Goal: Task Accomplishment & Management: Manage account settings

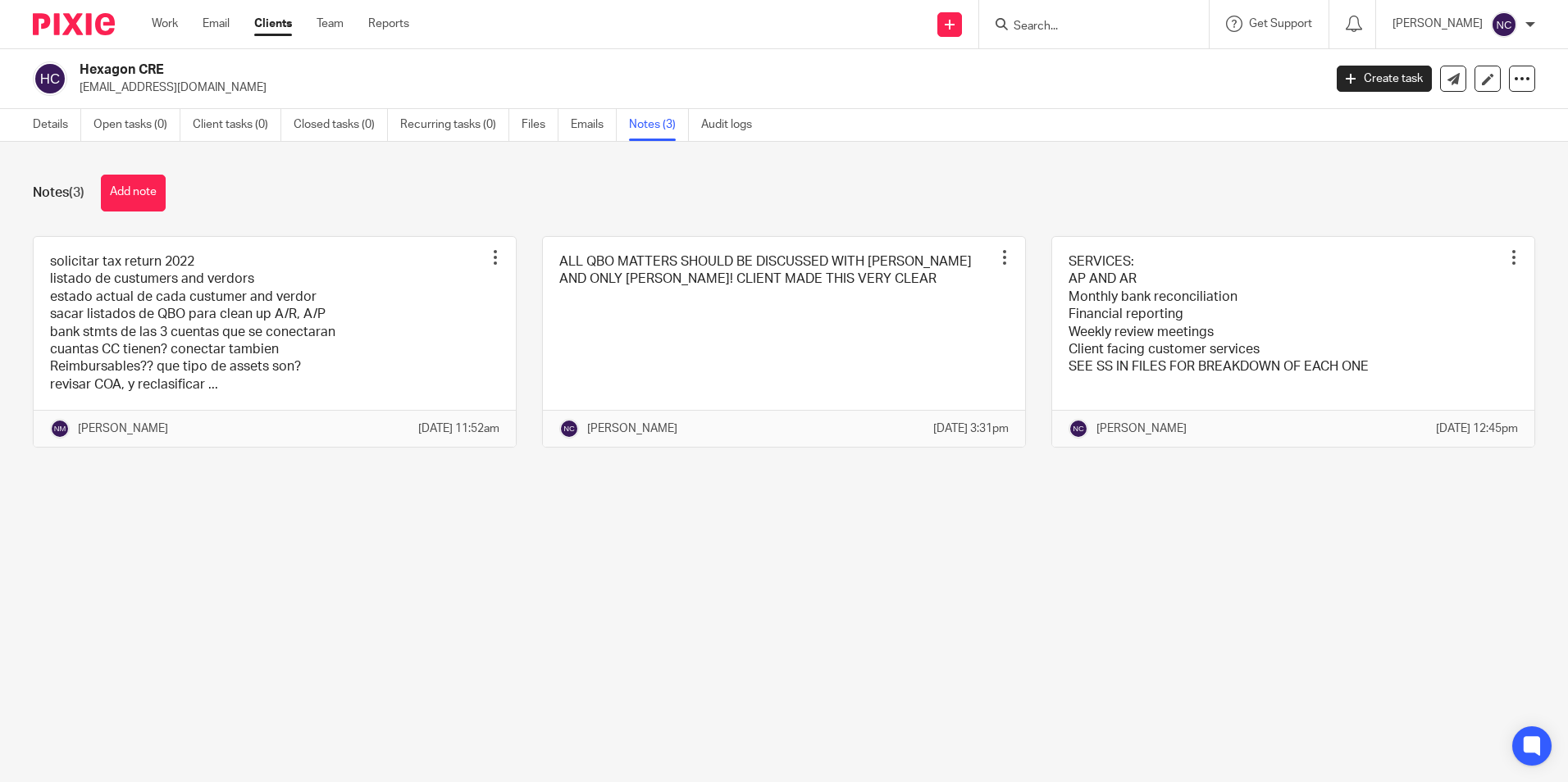
click at [1033, 17] on form at bounding box center [1099, 24] width 174 height 21
click at [1035, 27] on input "Search" at bounding box center [1086, 27] width 147 height 15
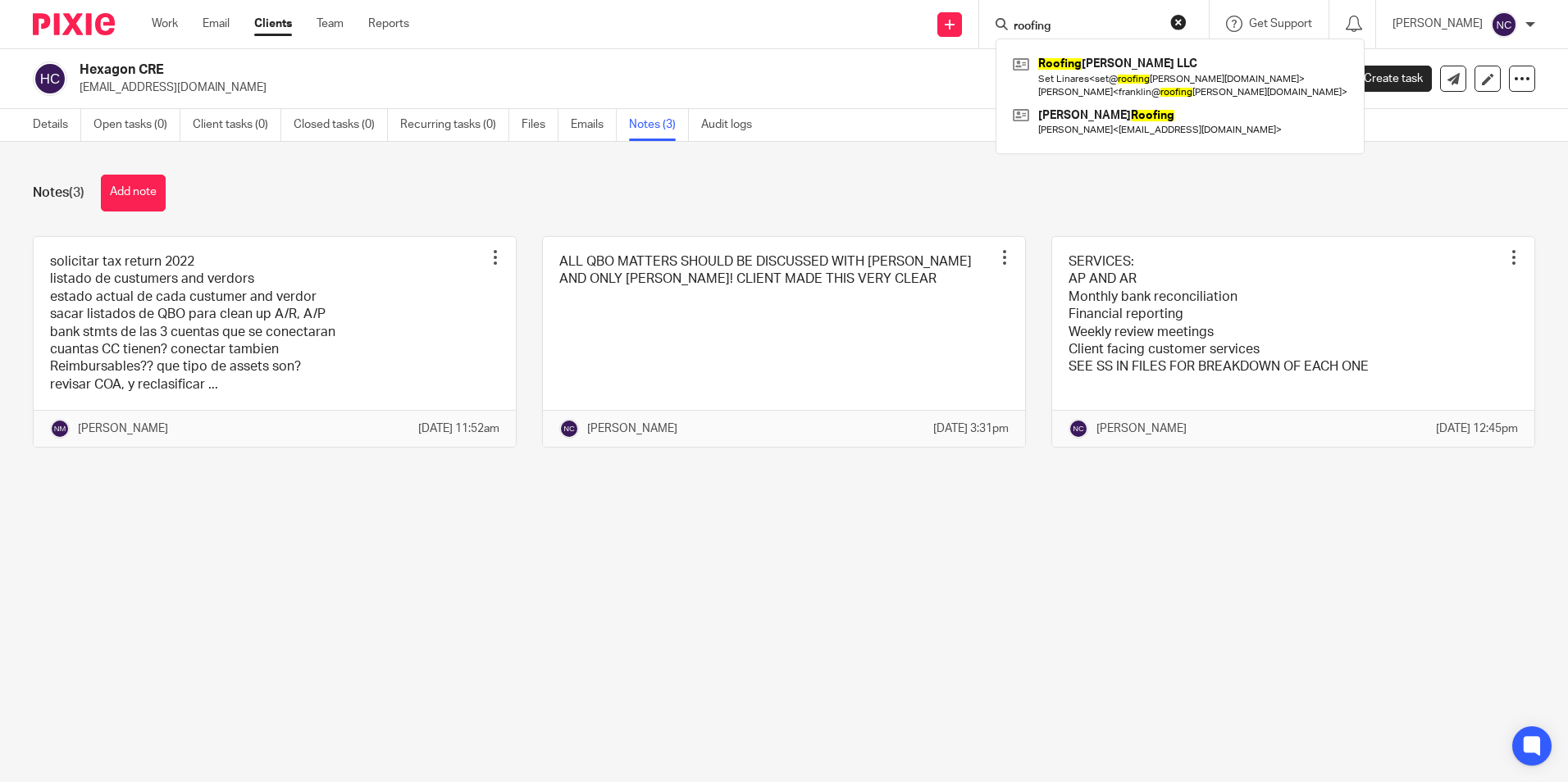
type input "roofing"
click button "submit" at bounding box center [0, 0] width 0 height 0
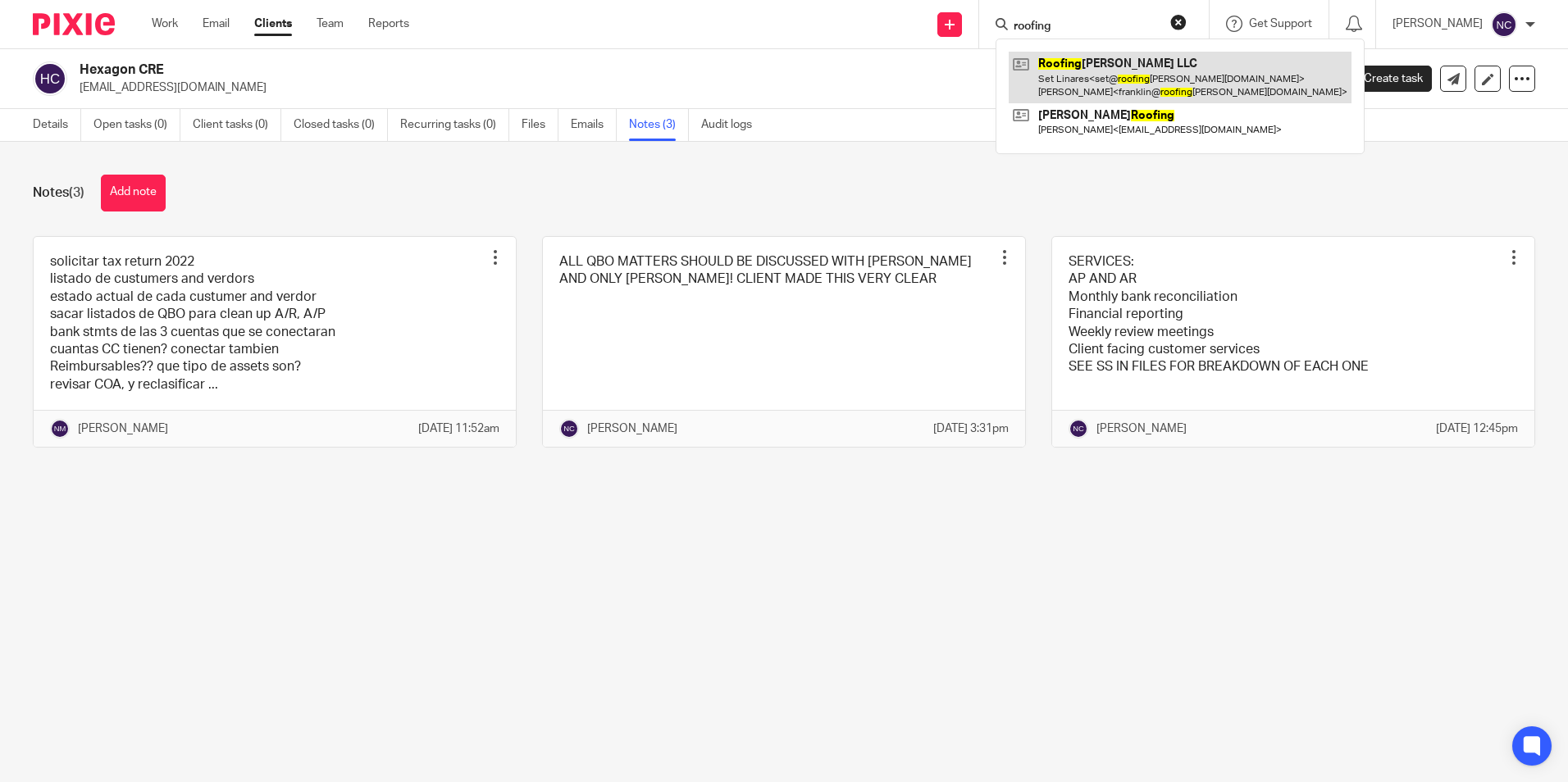
click at [1031, 78] on link at bounding box center [1180, 76] width 343 height 51
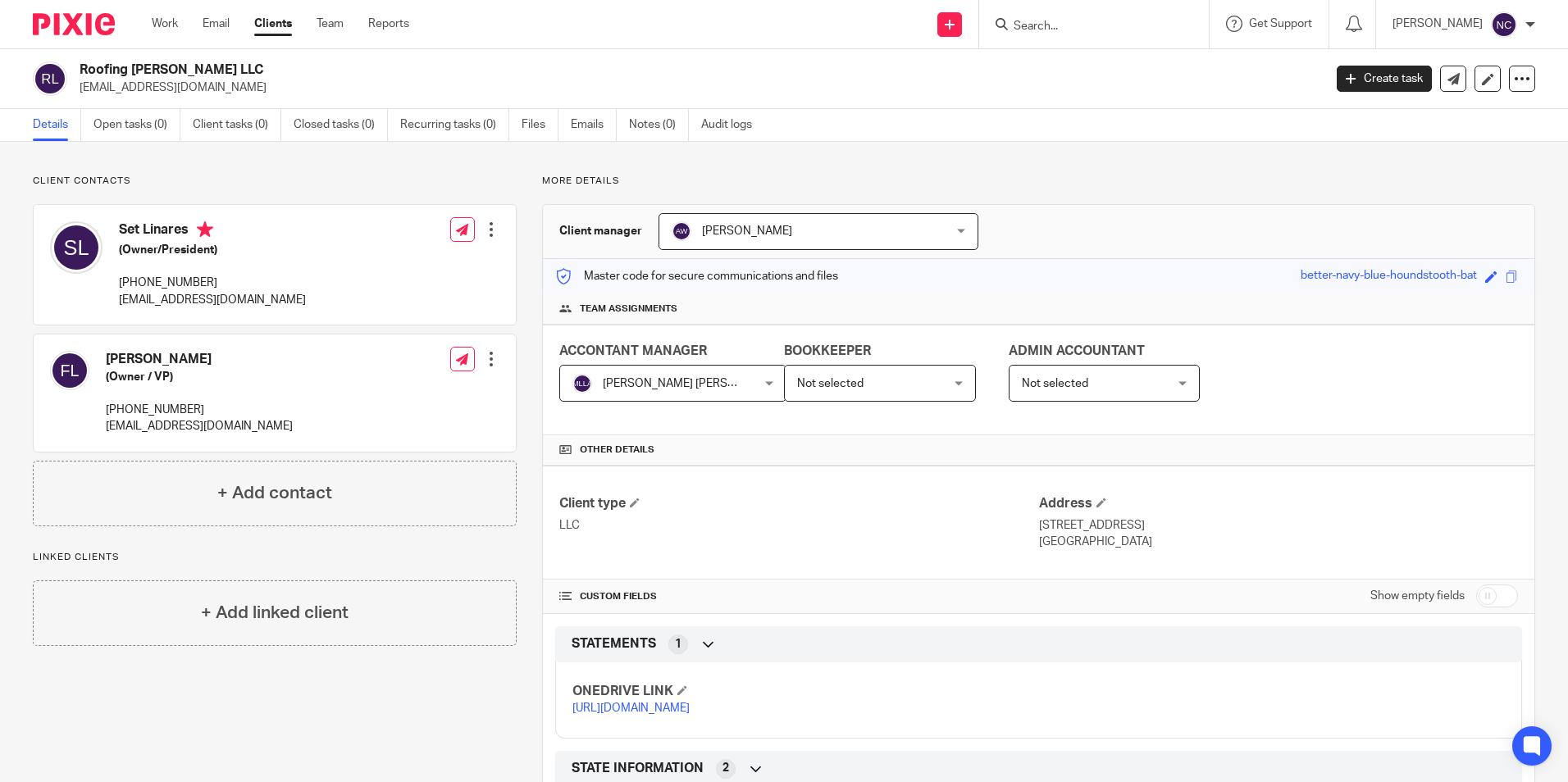
click at [636, 714] on link "[URL][DOMAIN_NAME]" at bounding box center [631, 708] width 117 height 11
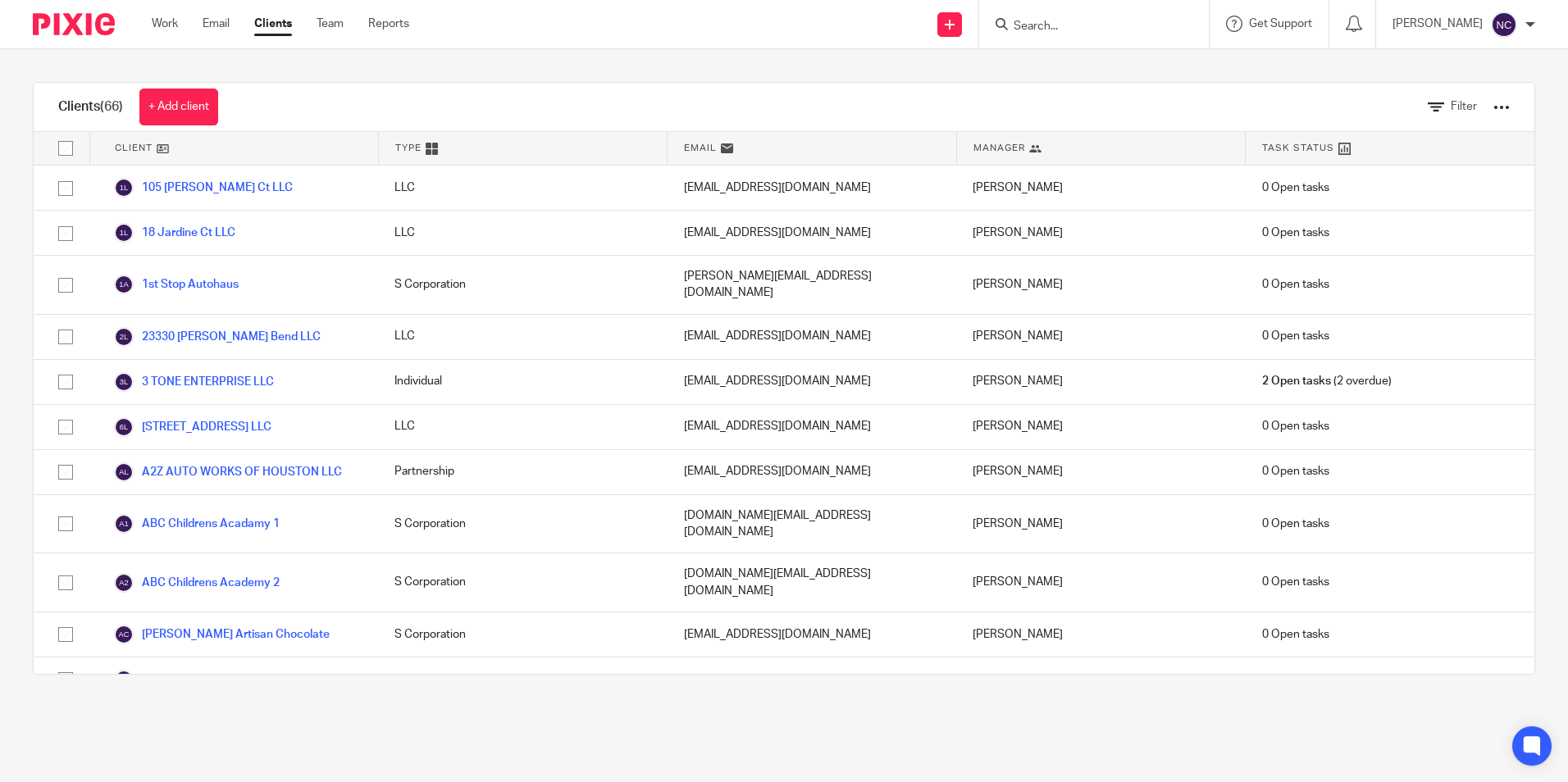
click at [1110, 21] on input "Search" at bounding box center [1086, 27] width 147 height 15
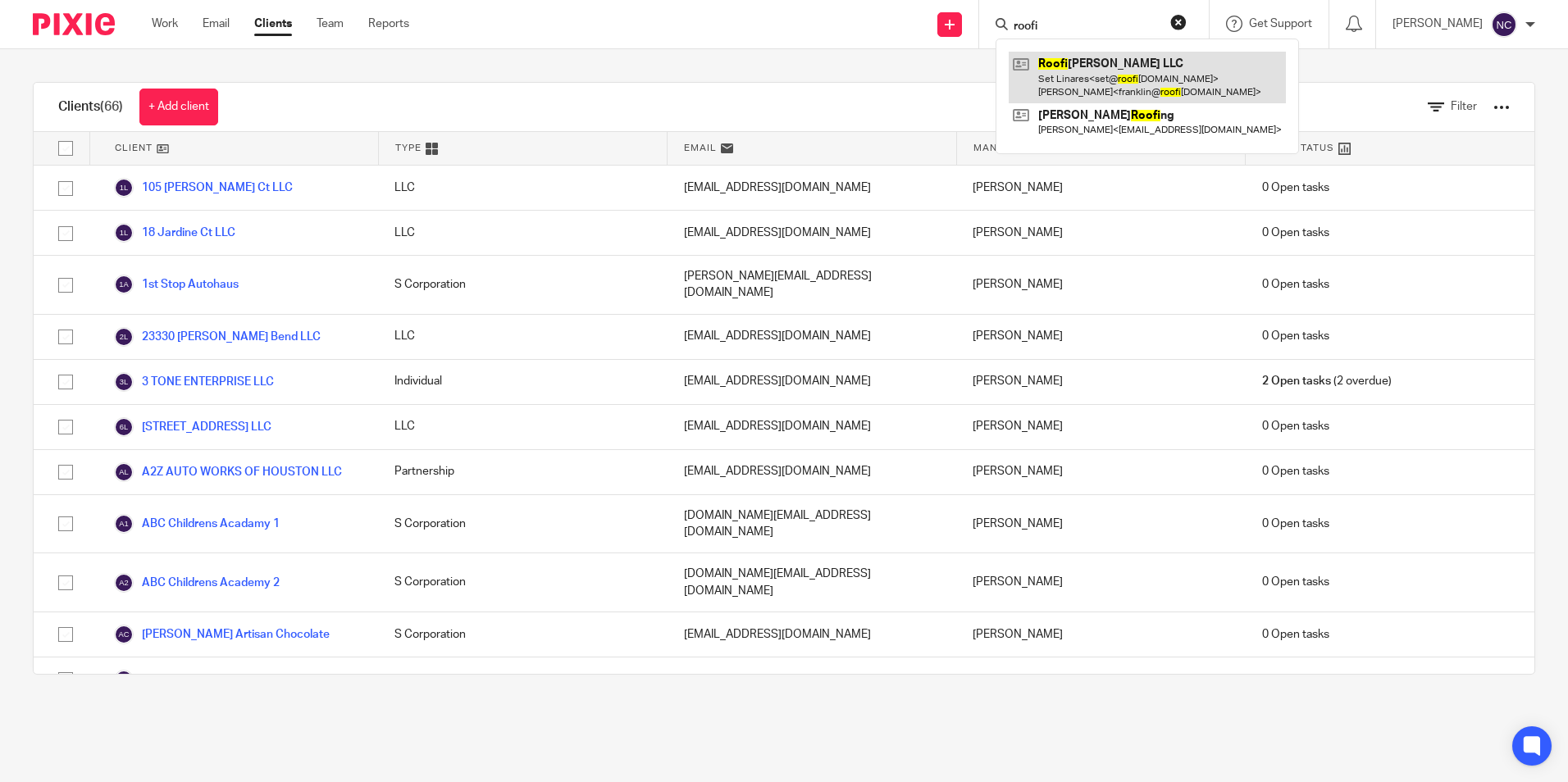
type input "roofi"
click at [1146, 80] on link at bounding box center [1147, 76] width 277 height 51
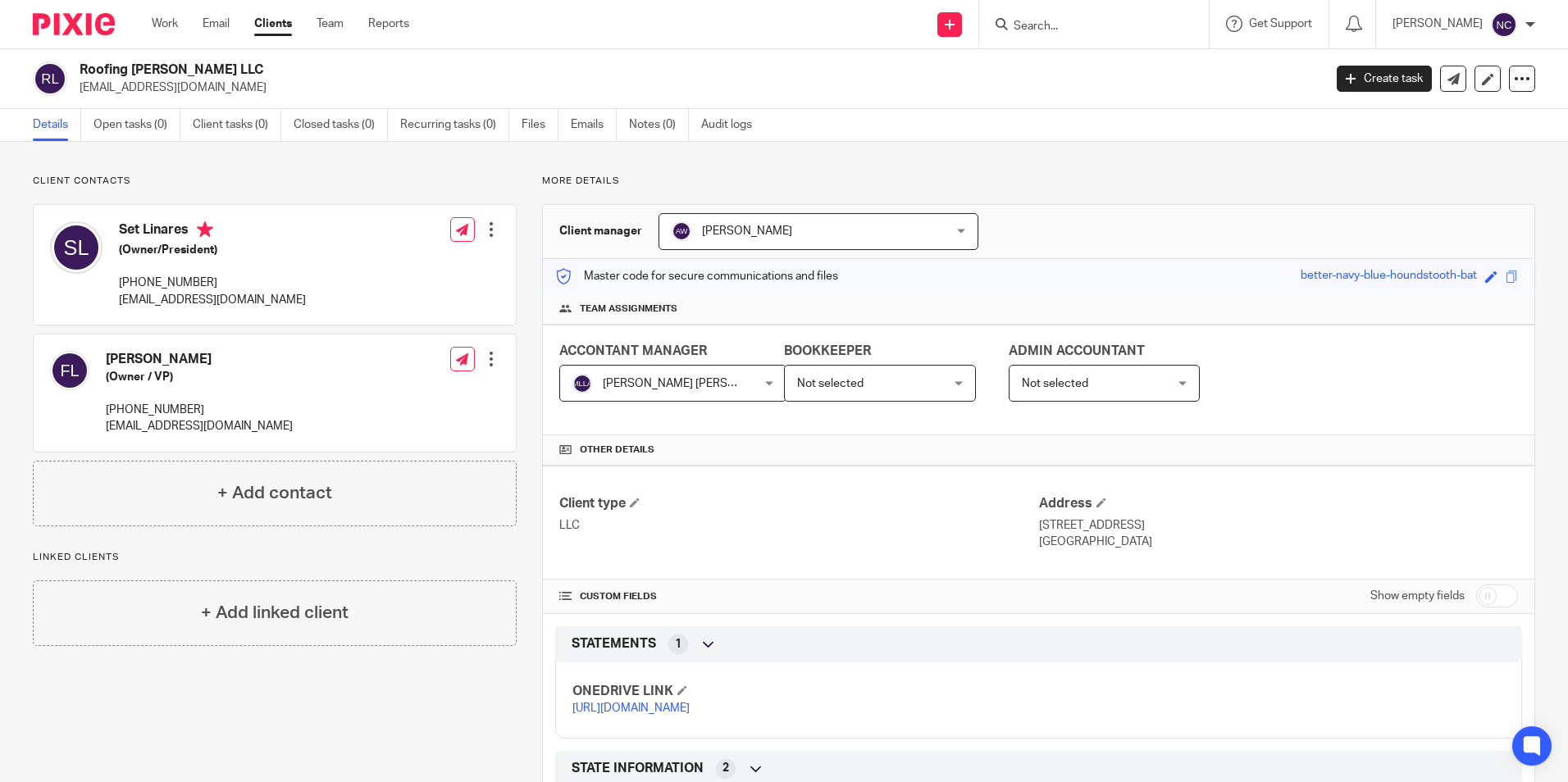
click at [681, 714] on link "[URL][DOMAIN_NAME]" at bounding box center [631, 708] width 117 height 11
click at [1042, 21] on input "Search" at bounding box center [1086, 27] width 147 height 15
type input "a2z"
click at [1172, 70] on link at bounding box center [1154, 70] width 292 height 37
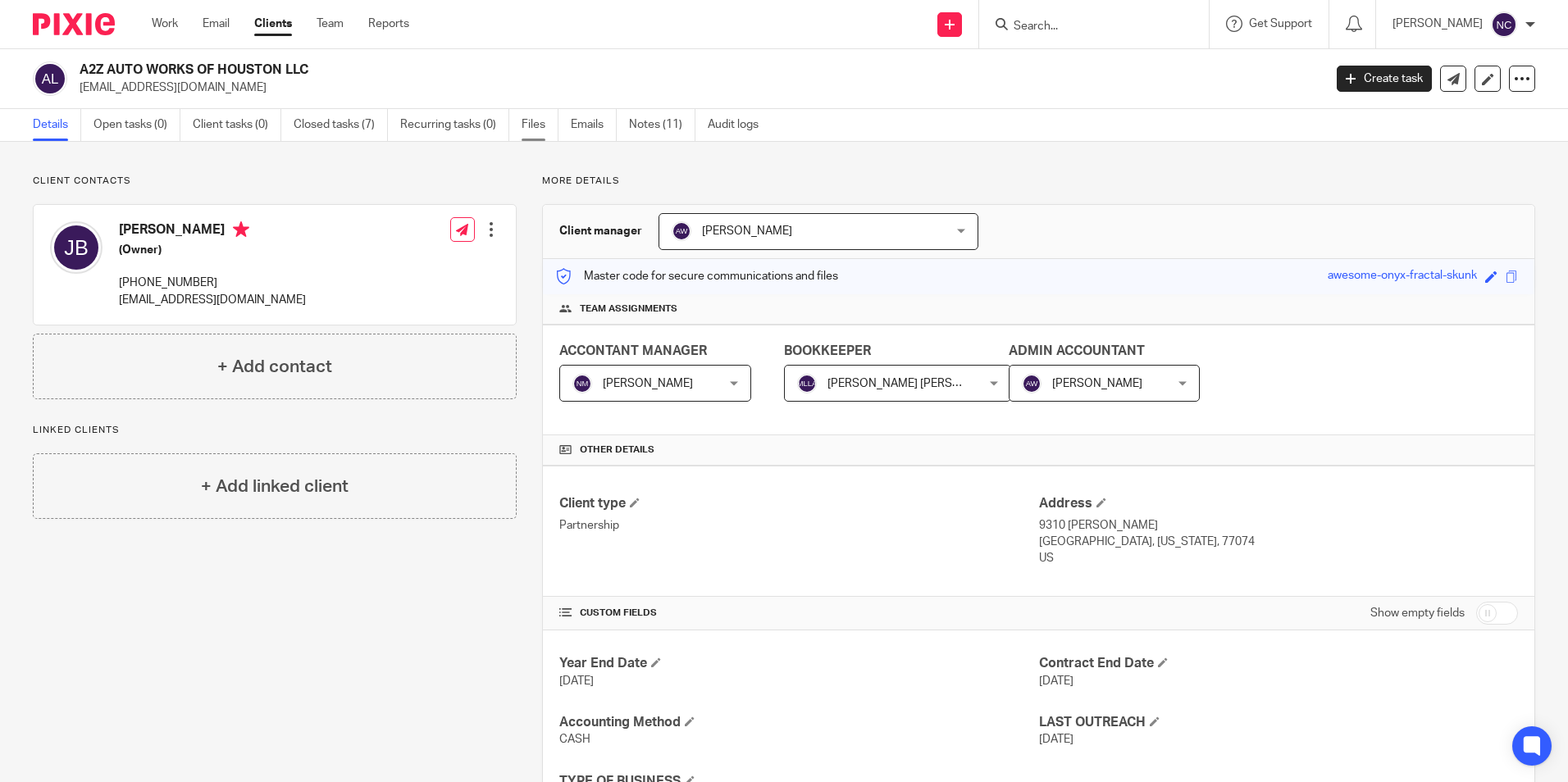
click at [543, 127] on link "Files" at bounding box center [541, 125] width 37 height 32
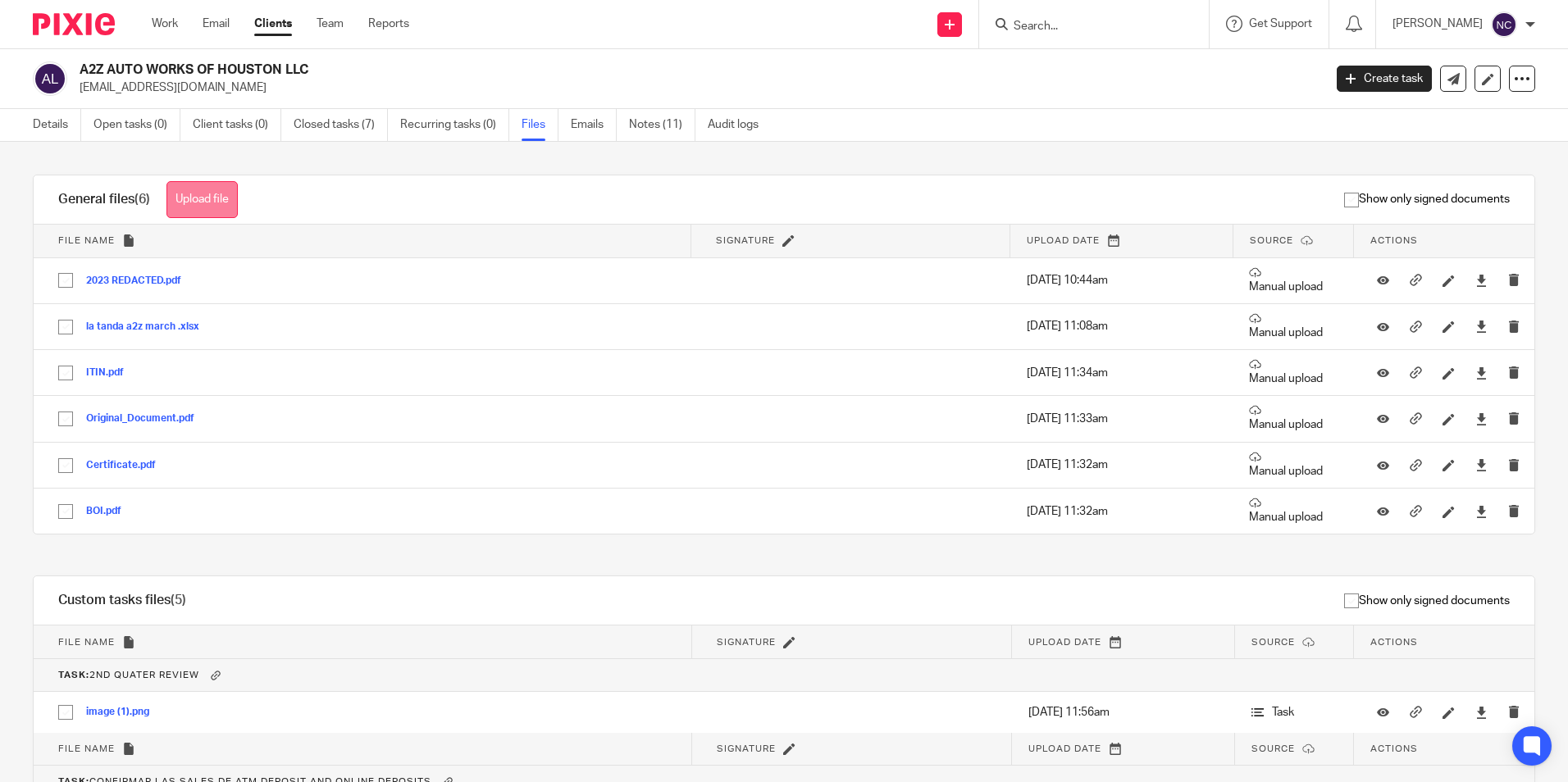
click at [212, 201] on button "Upload file" at bounding box center [202, 199] width 72 height 37
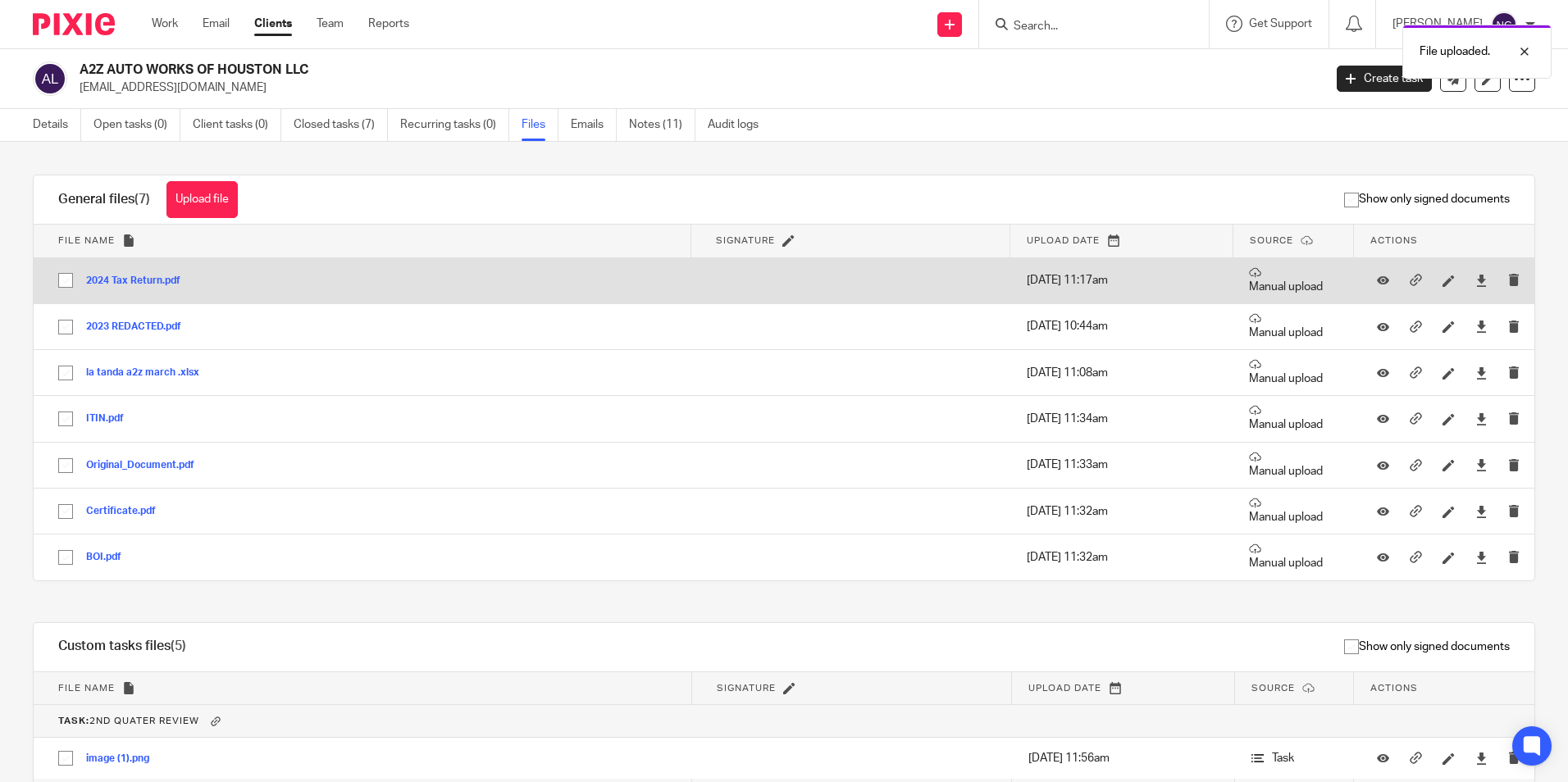
click at [147, 281] on button "2024 Tax Return.pdf" at bounding box center [139, 281] width 106 height 11
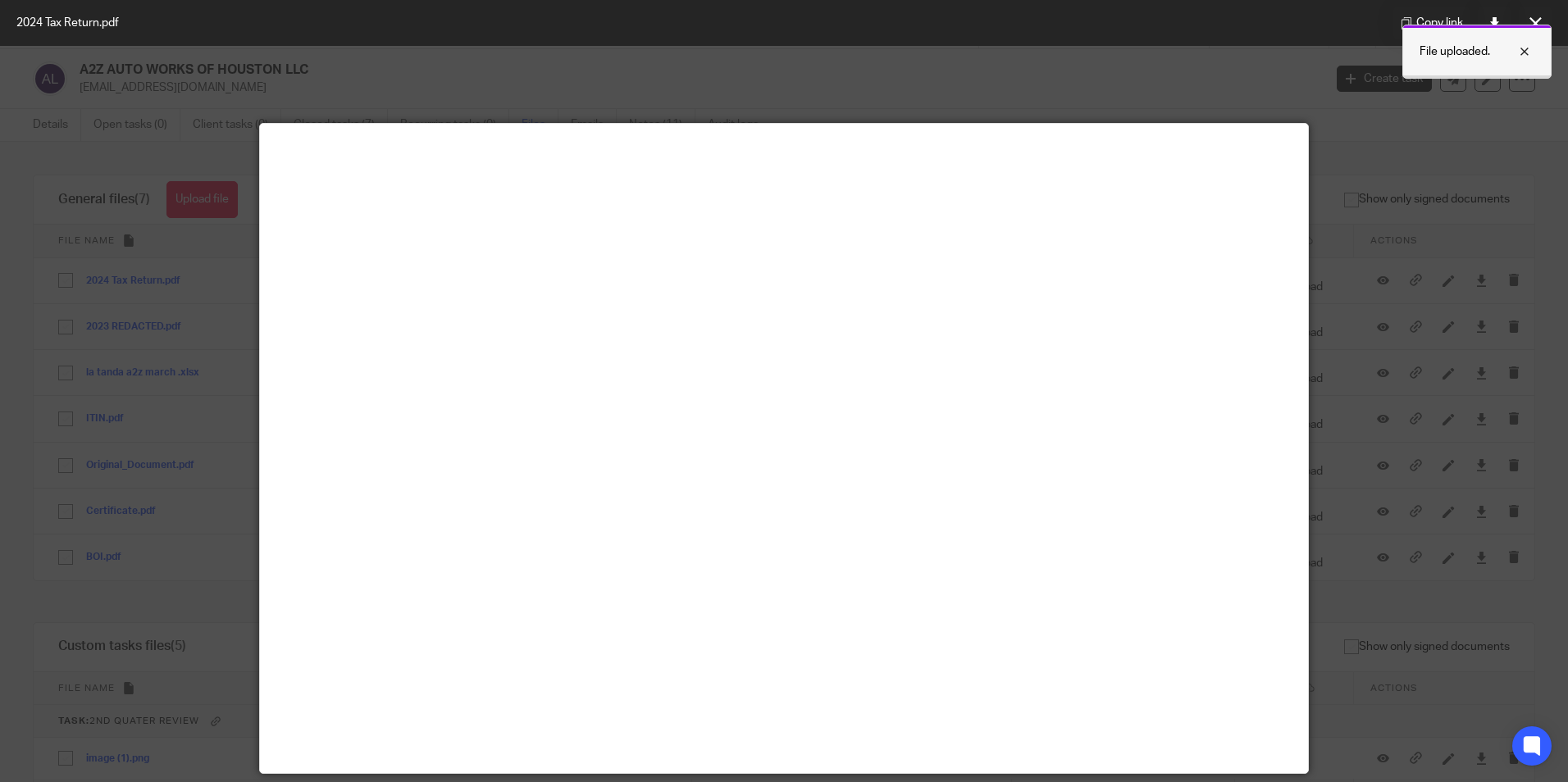
click at [1526, 54] on div at bounding box center [1513, 51] width 45 height 20
click at [1539, 24] on icon at bounding box center [1535, 22] width 12 height 12
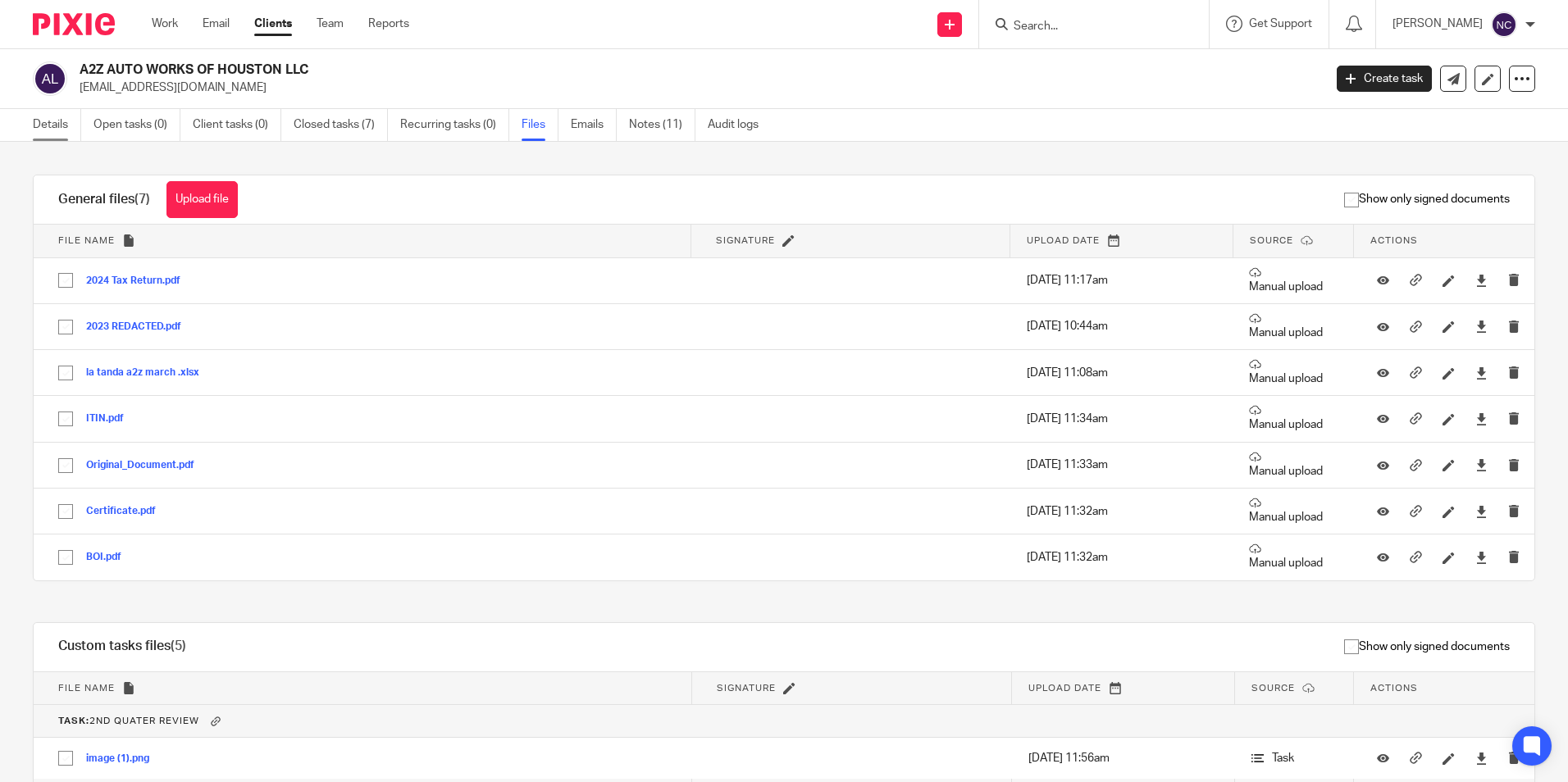
click at [37, 133] on link "Details" at bounding box center [57, 125] width 48 height 32
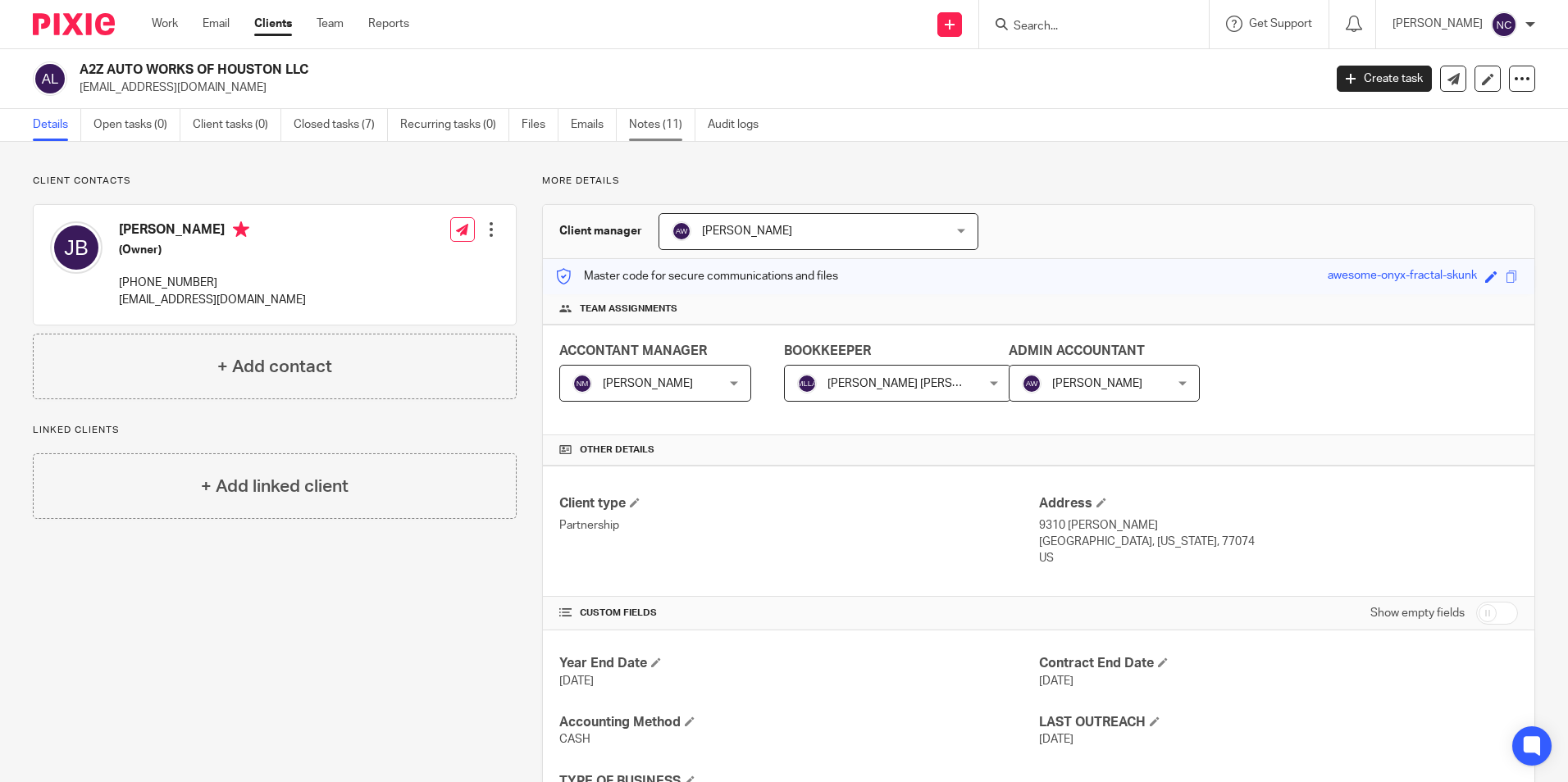
click at [668, 121] on link "Notes (11)" at bounding box center [662, 125] width 66 height 32
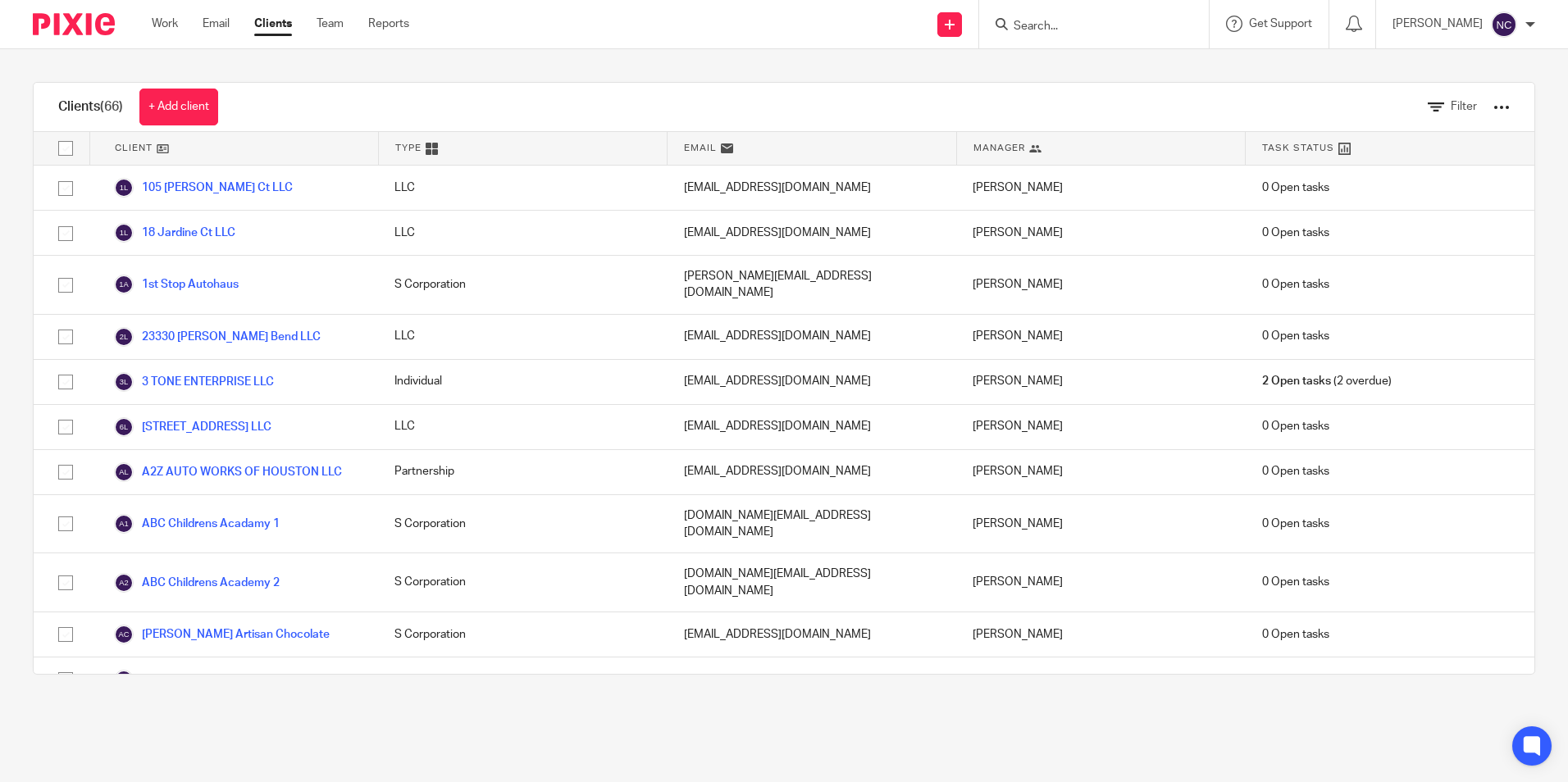
click at [1045, 25] on input "Search" at bounding box center [1086, 27] width 147 height 15
type input "hexag"
click at [1093, 65] on link at bounding box center [1129, 70] width 241 height 37
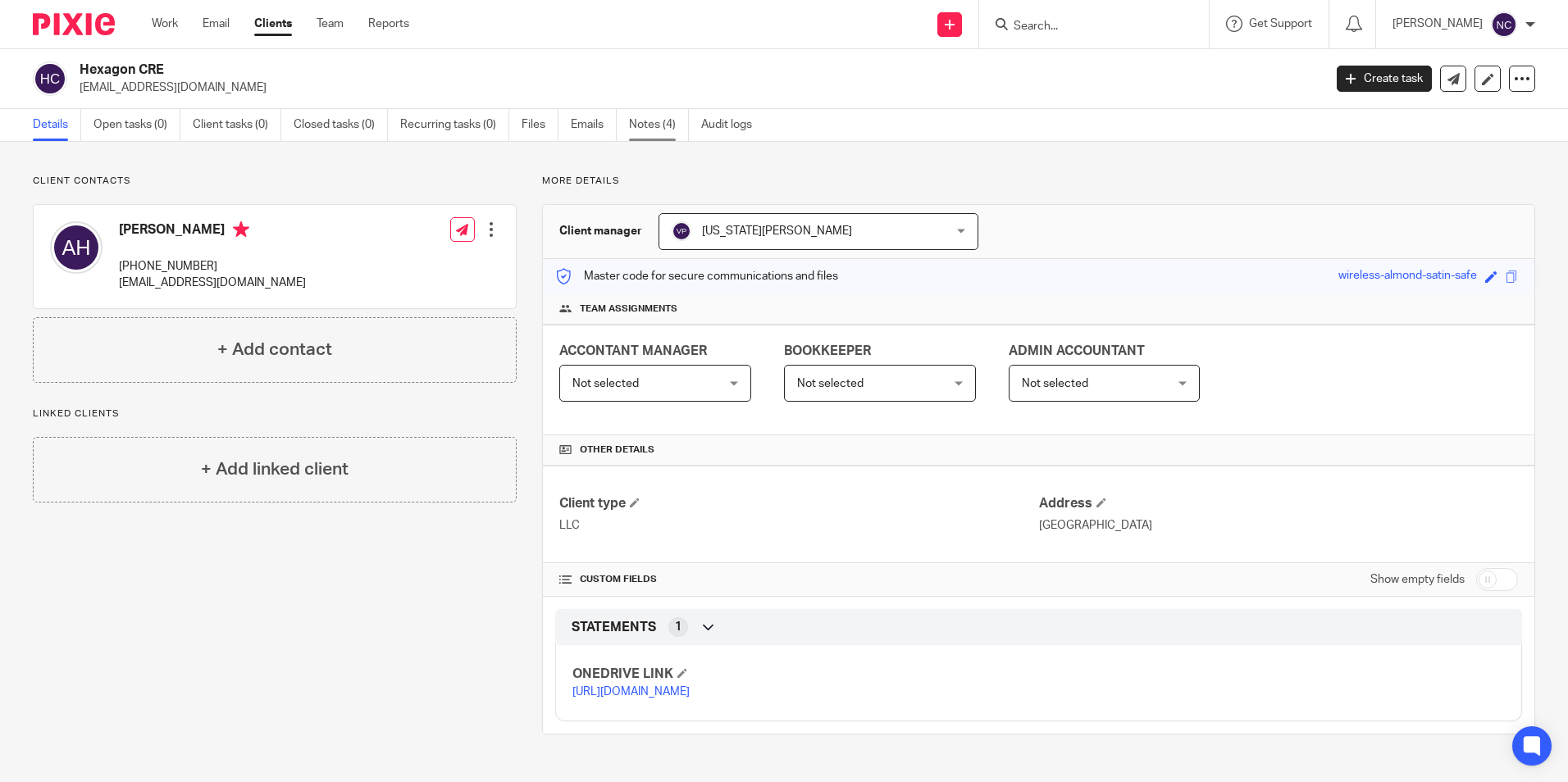
click at [640, 118] on link "Notes (4)" at bounding box center [659, 125] width 60 height 32
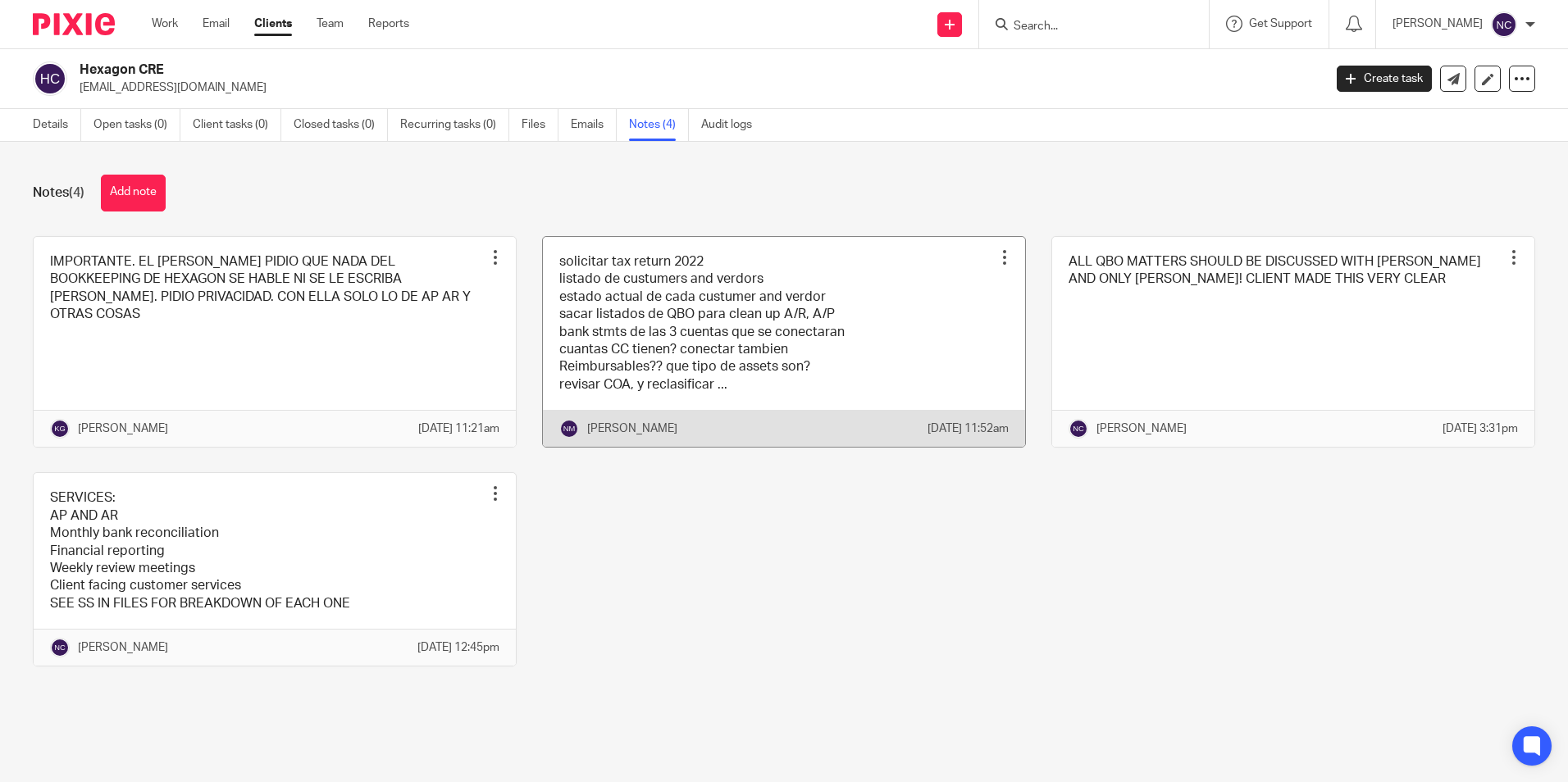
click at [708, 395] on link at bounding box center [783, 342] width 482 height 211
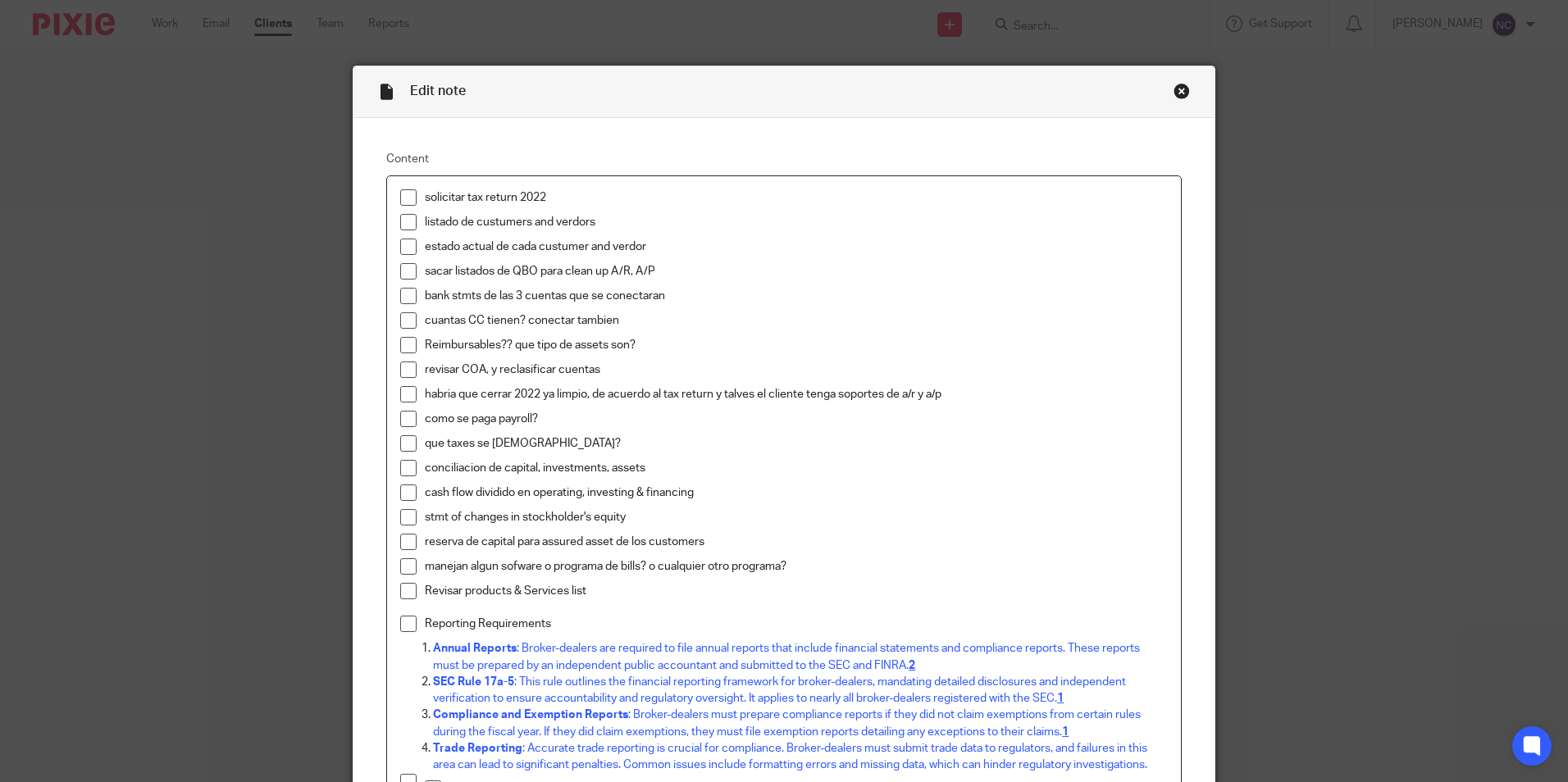
click at [1178, 94] on div "Close this dialog window" at bounding box center [1182, 91] width 17 height 17
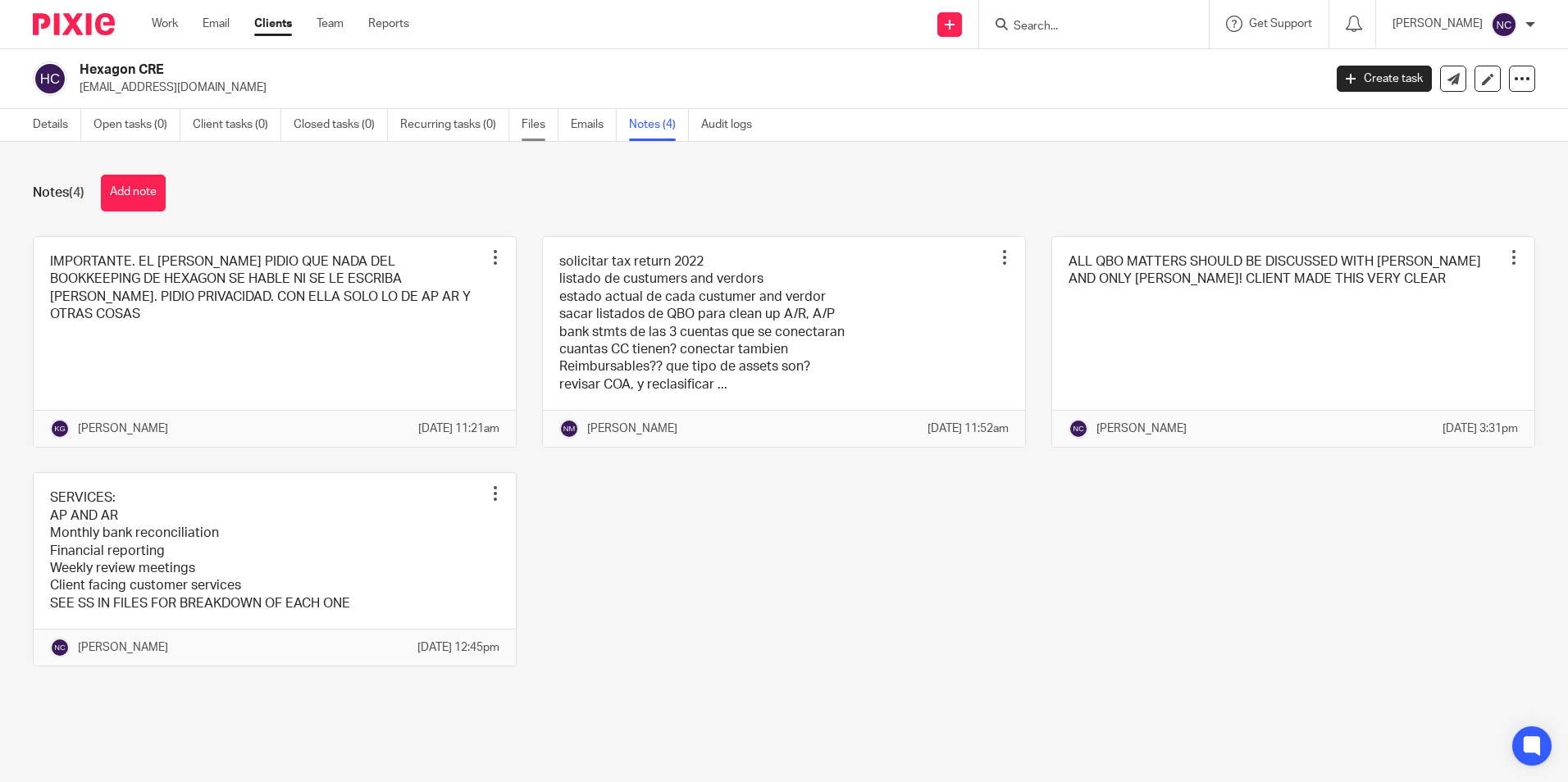
click at [529, 134] on link "Files" at bounding box center [541, 125] width 37 height 32
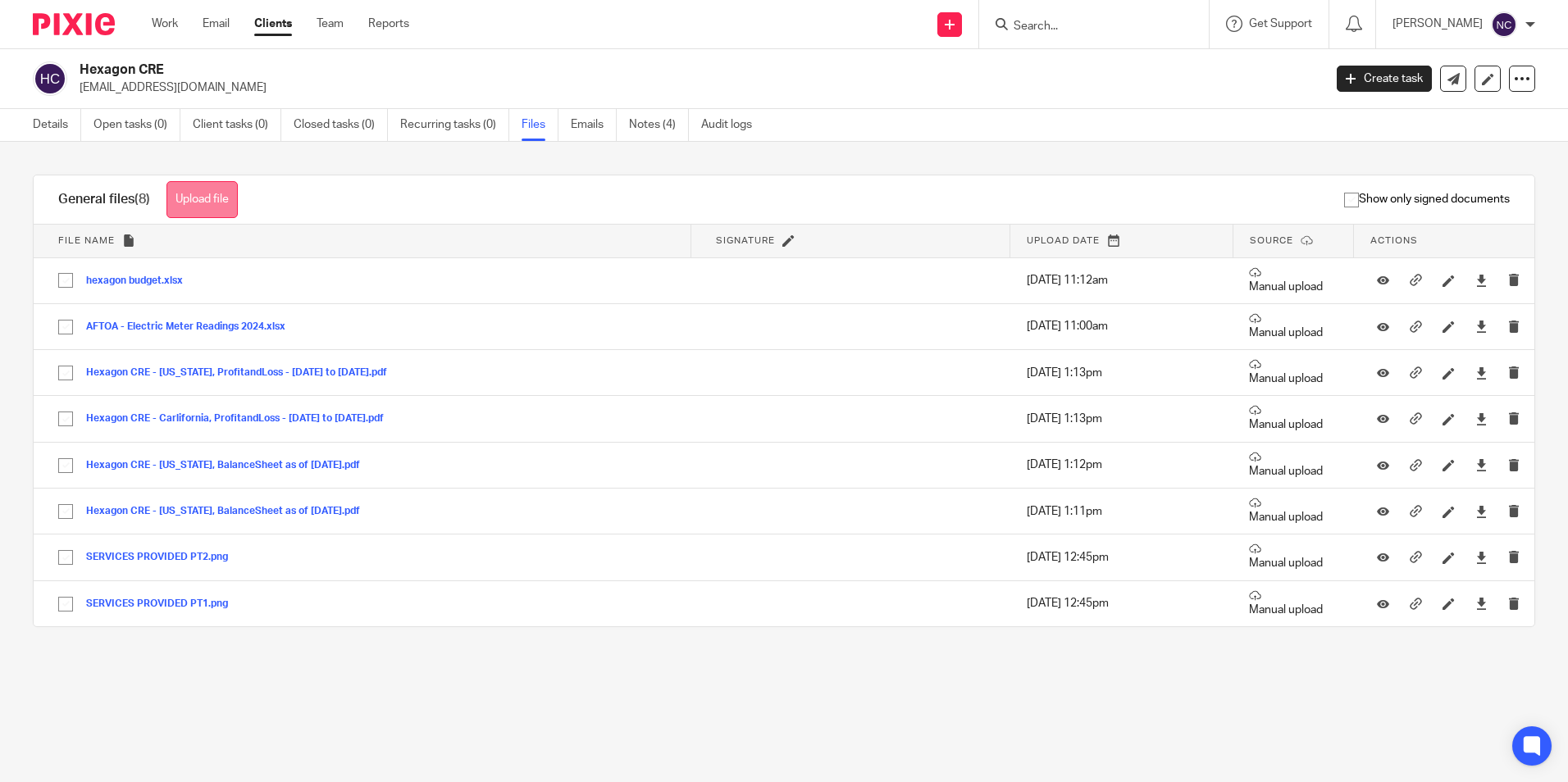
click at [226, 208] on button "Upload file" at bounding box center [202, 199] width 72 height 37
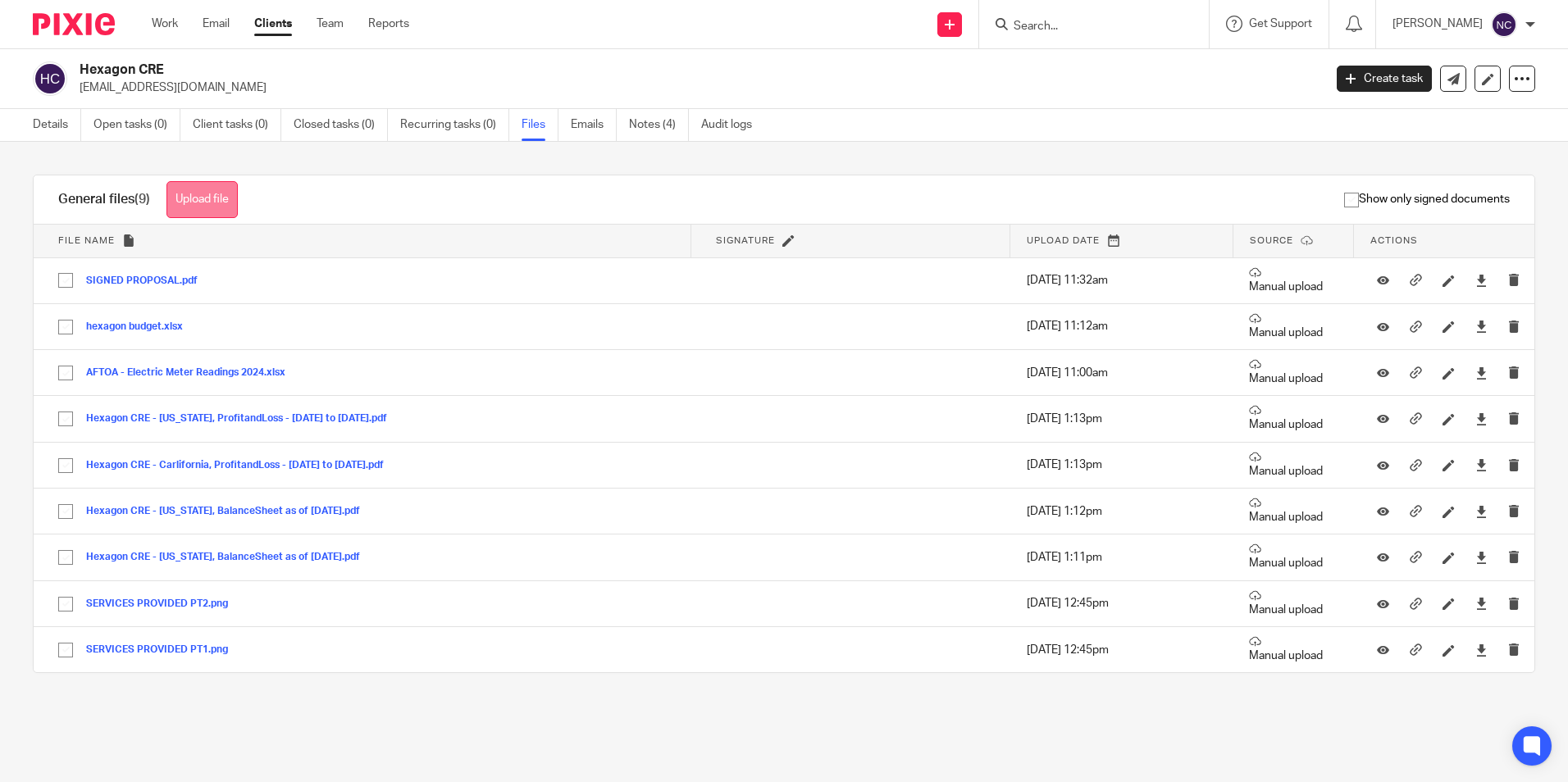
click at [227, 193] on button "Upload file" at bounding box center [202, 199] width 72 height 37
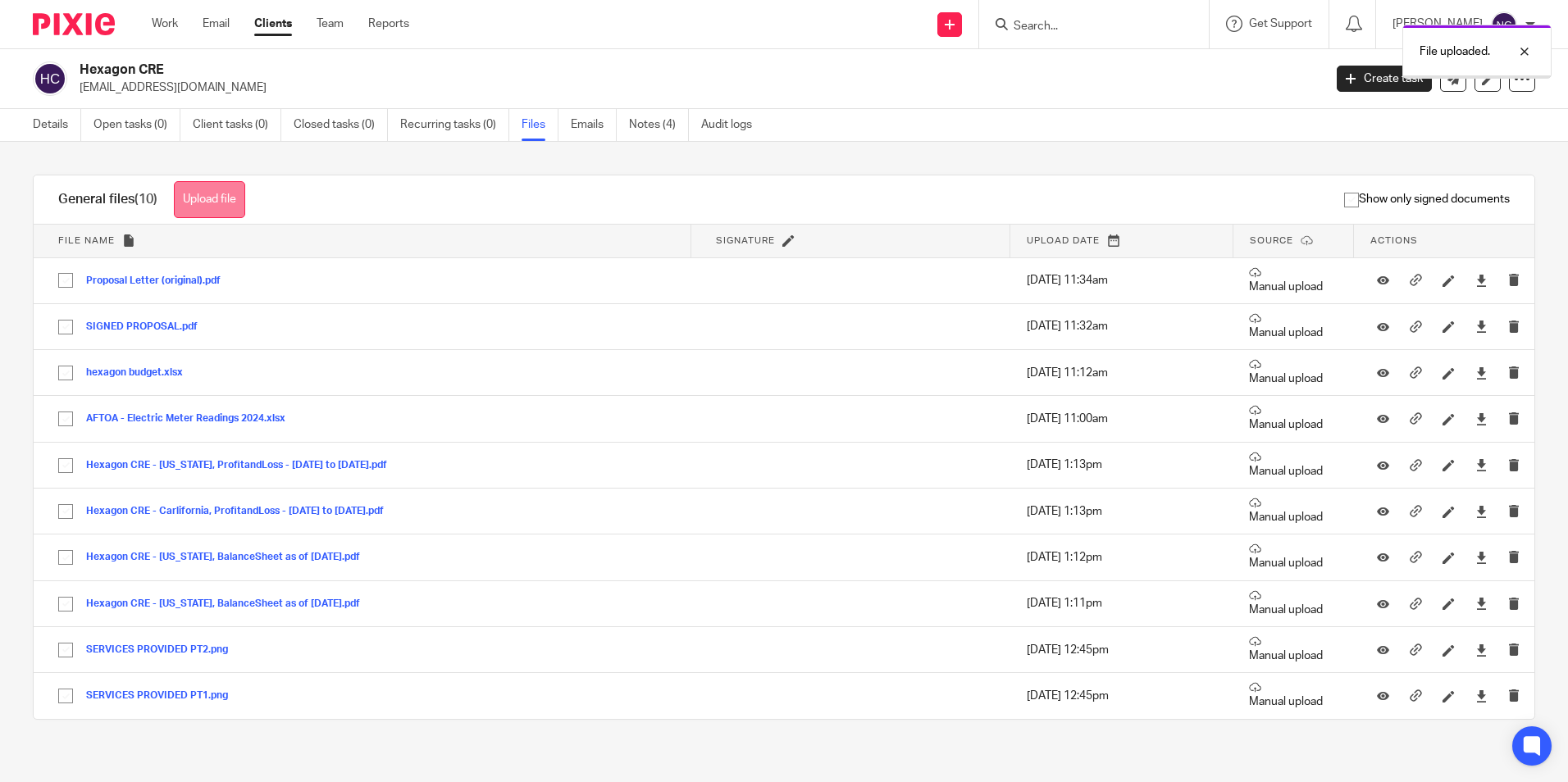
click at [214, 197] on button "Upload file" at bounding box center [210, 199] width 72 height 37
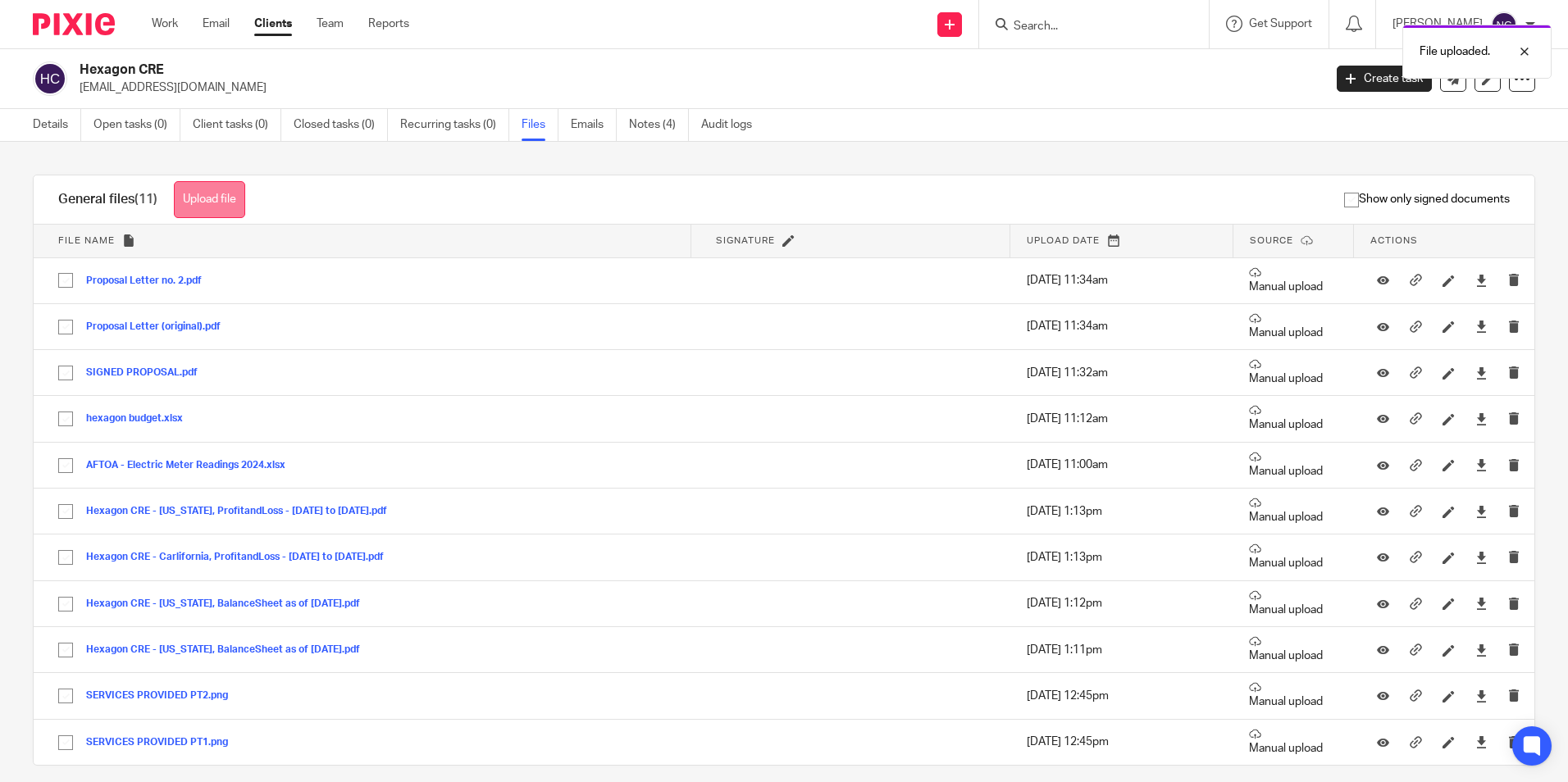
click at [207, 194] on button "Upload file" at bounding box center [210, 199] width 72 height 37
